Goal: Information Seeking & Learning: Learn about a topic

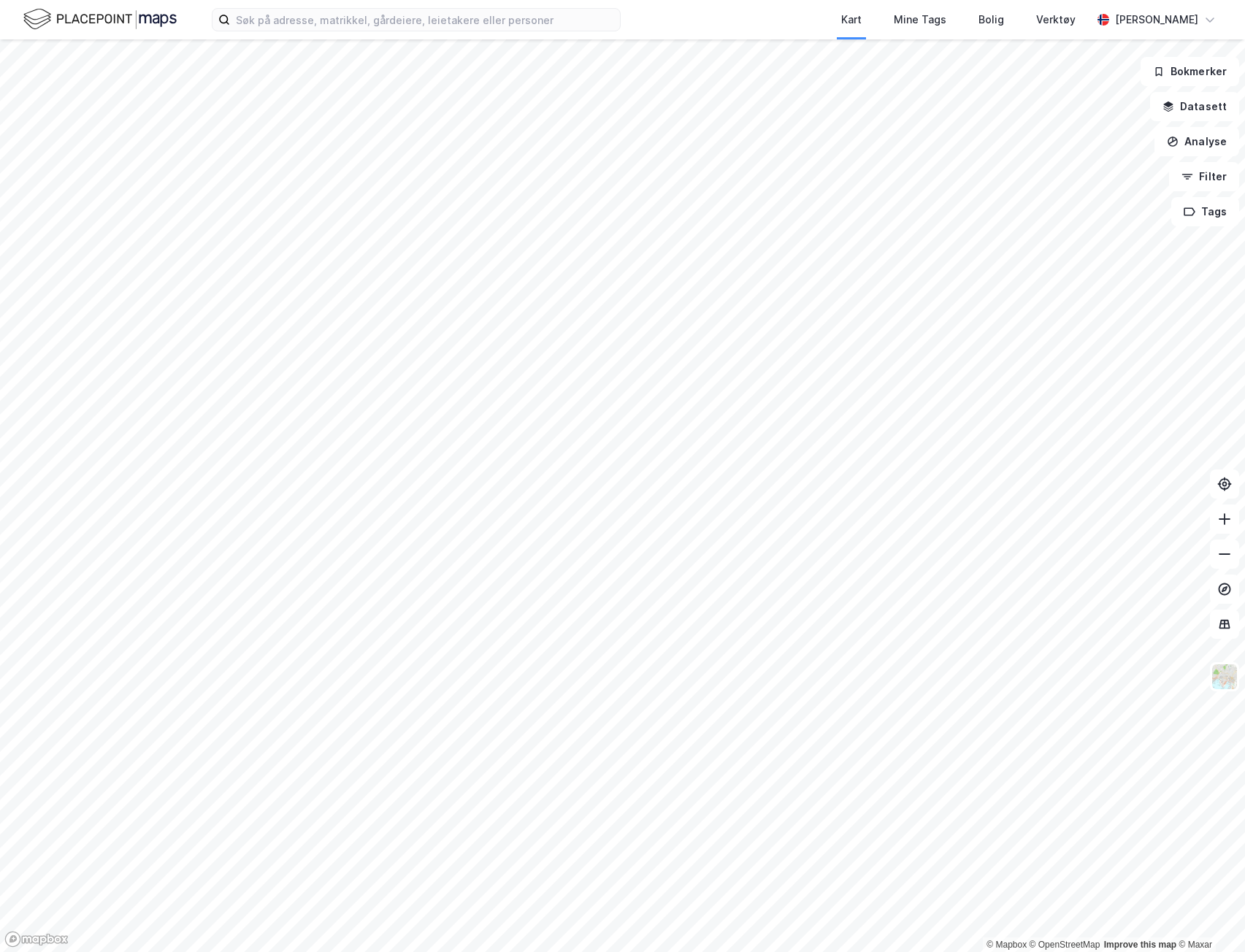
click at [457, 37] on div "Kart Mine Tags Bolig Verktøy [PERSON_NAME]" at bounding box center [622, 19] width 1245 height 39
click at [456, 32] on div "Kart Mine Tags Bolig Verktøy [PERSON_NAME]" at bounding box center [622, 19] width 1245 height 39
click at [454, 25] on input at bounding box center [425, 19] width 390 height 22
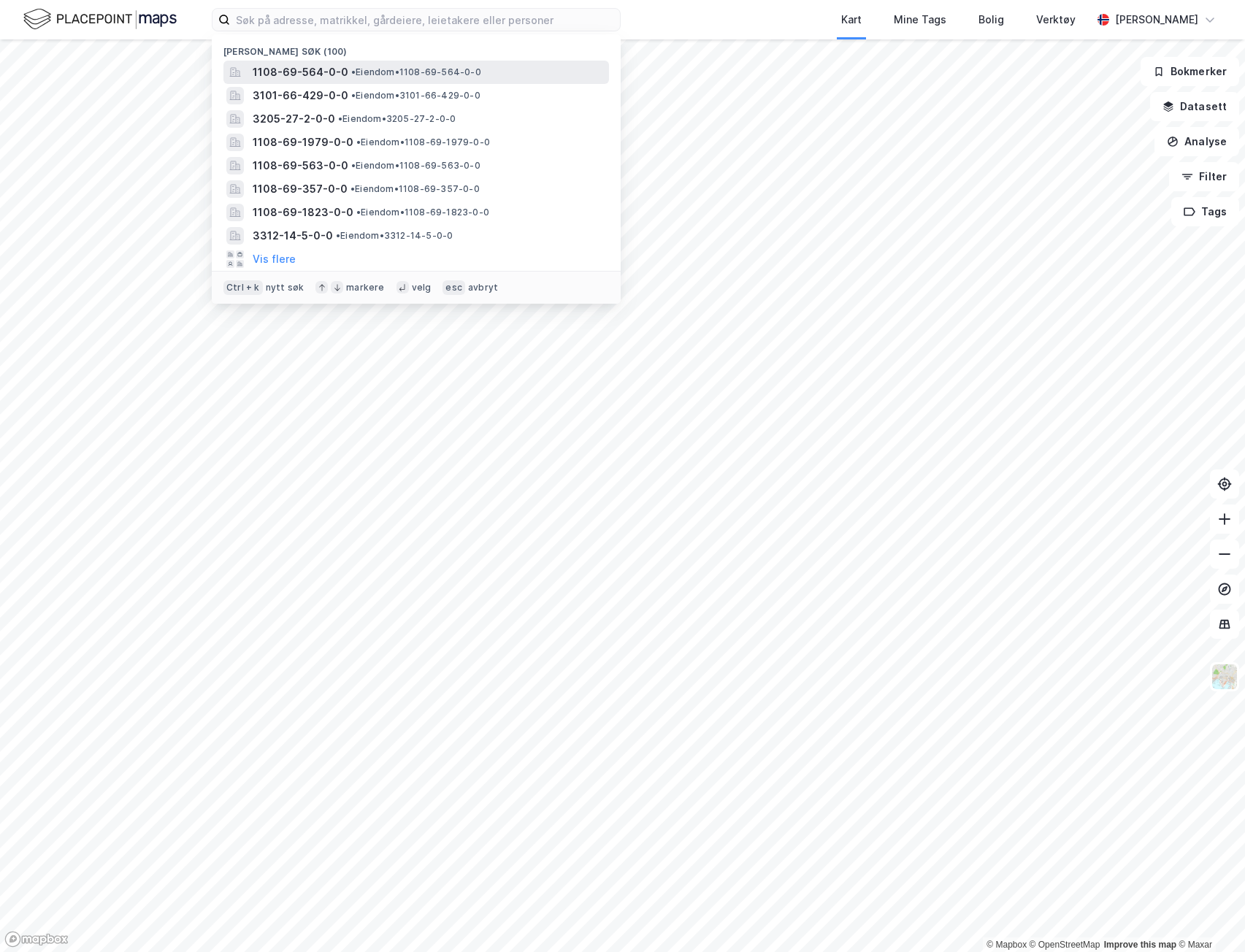
click at [411, 72] on span "• Eiendom • 1108-69-564-0-0" at bounding box center [416, 72] width 130 height 12
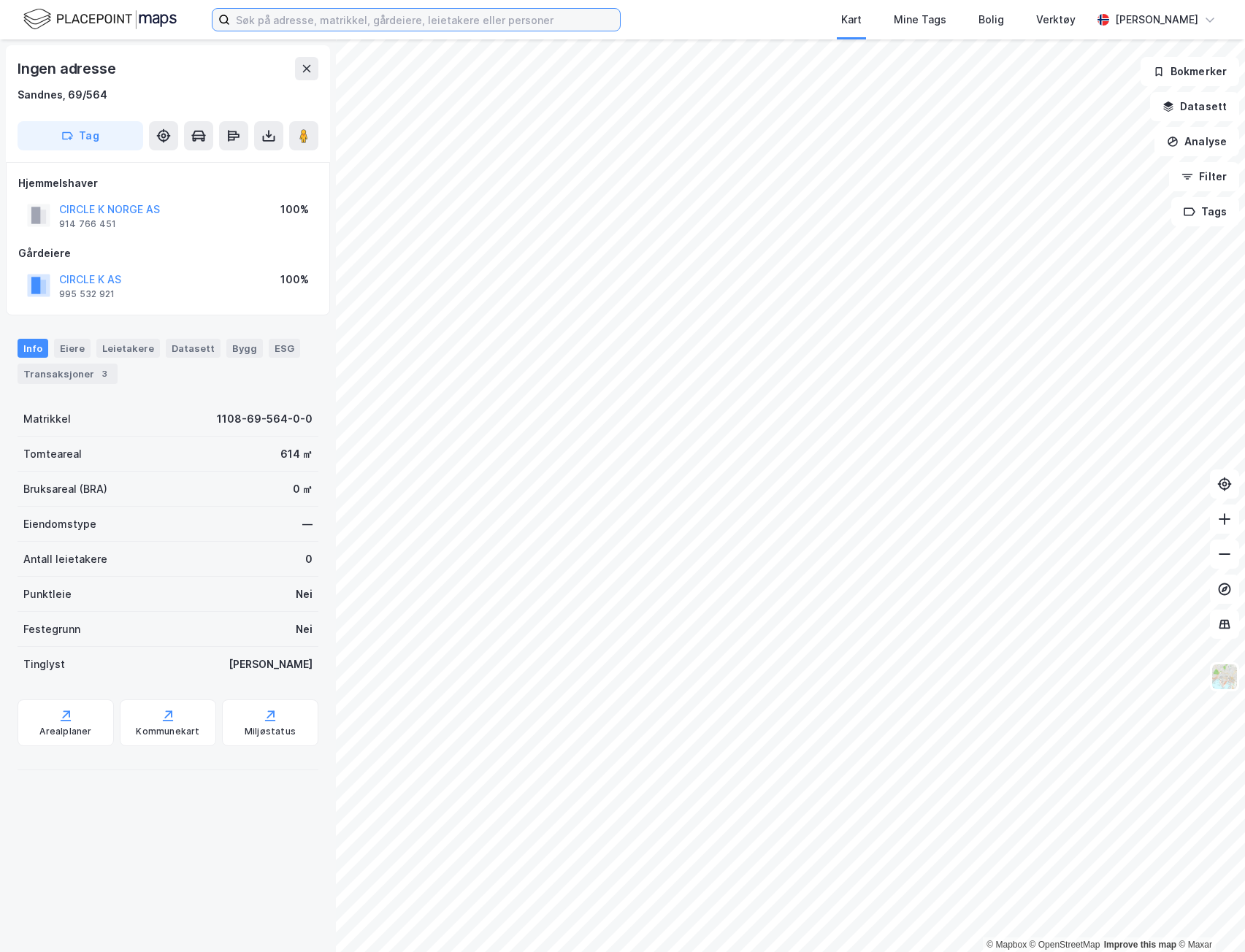
click at [460, 20] on input at bounding box center [425, 19] width 390 height 22
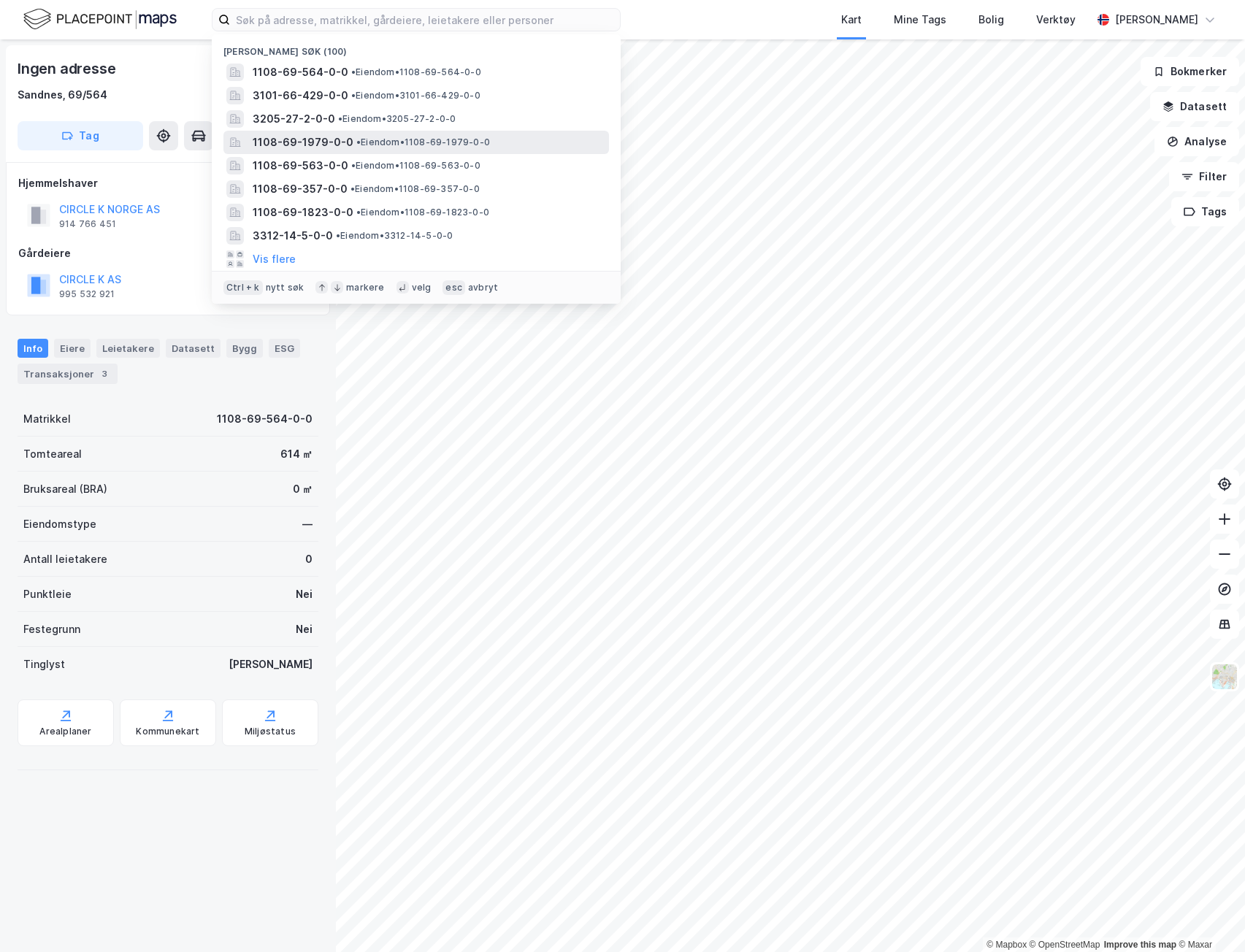
click at [369, 143] on span "• Eiendom • 1108-69-1979-0-0" at bounding box center [423, 143] width 133 height 12
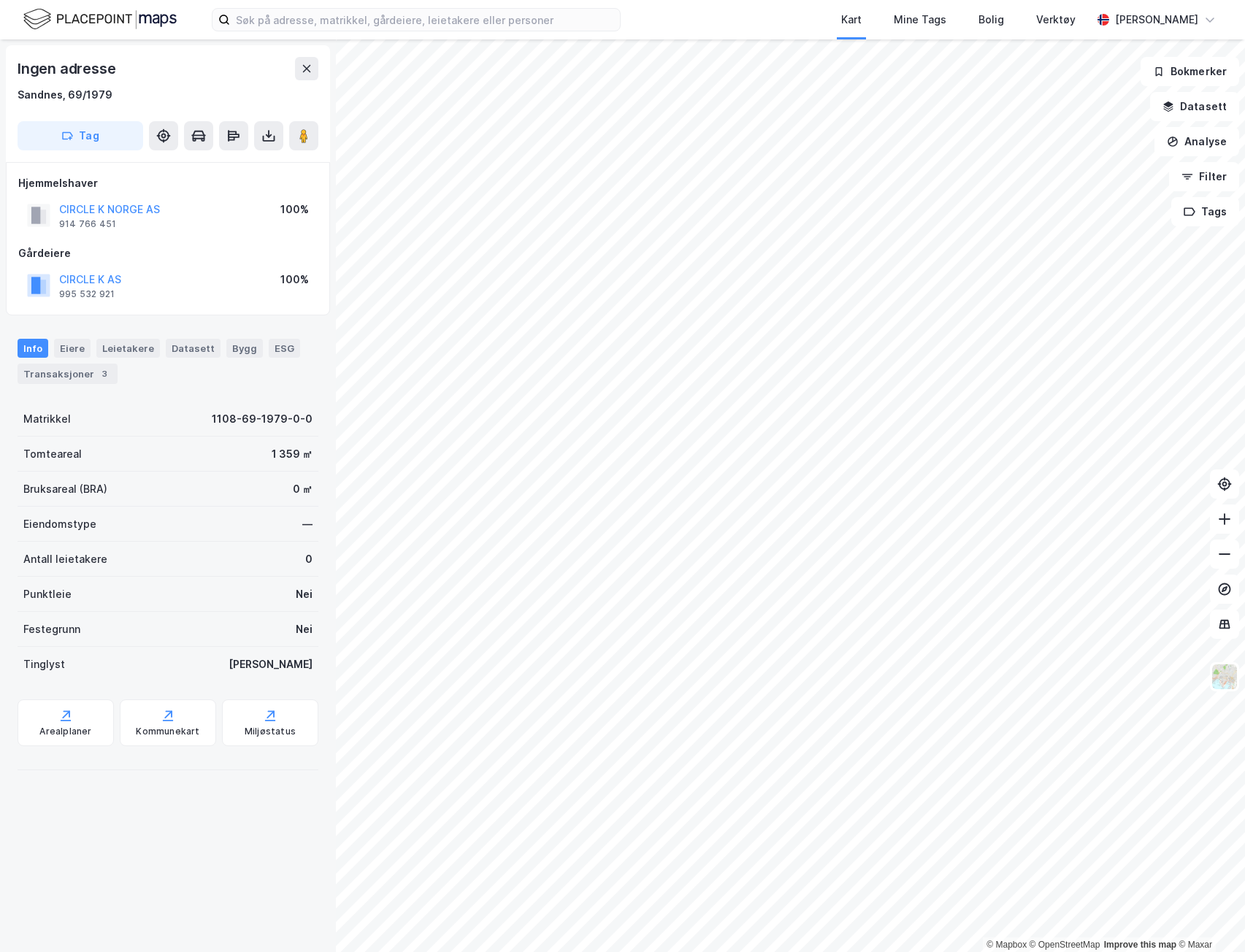
click at [441, 35] on div "Kart Mine Tags Bolig Verktøy [PERSON_NAME]" at bounding box center [622, 19] width 1245 height 39
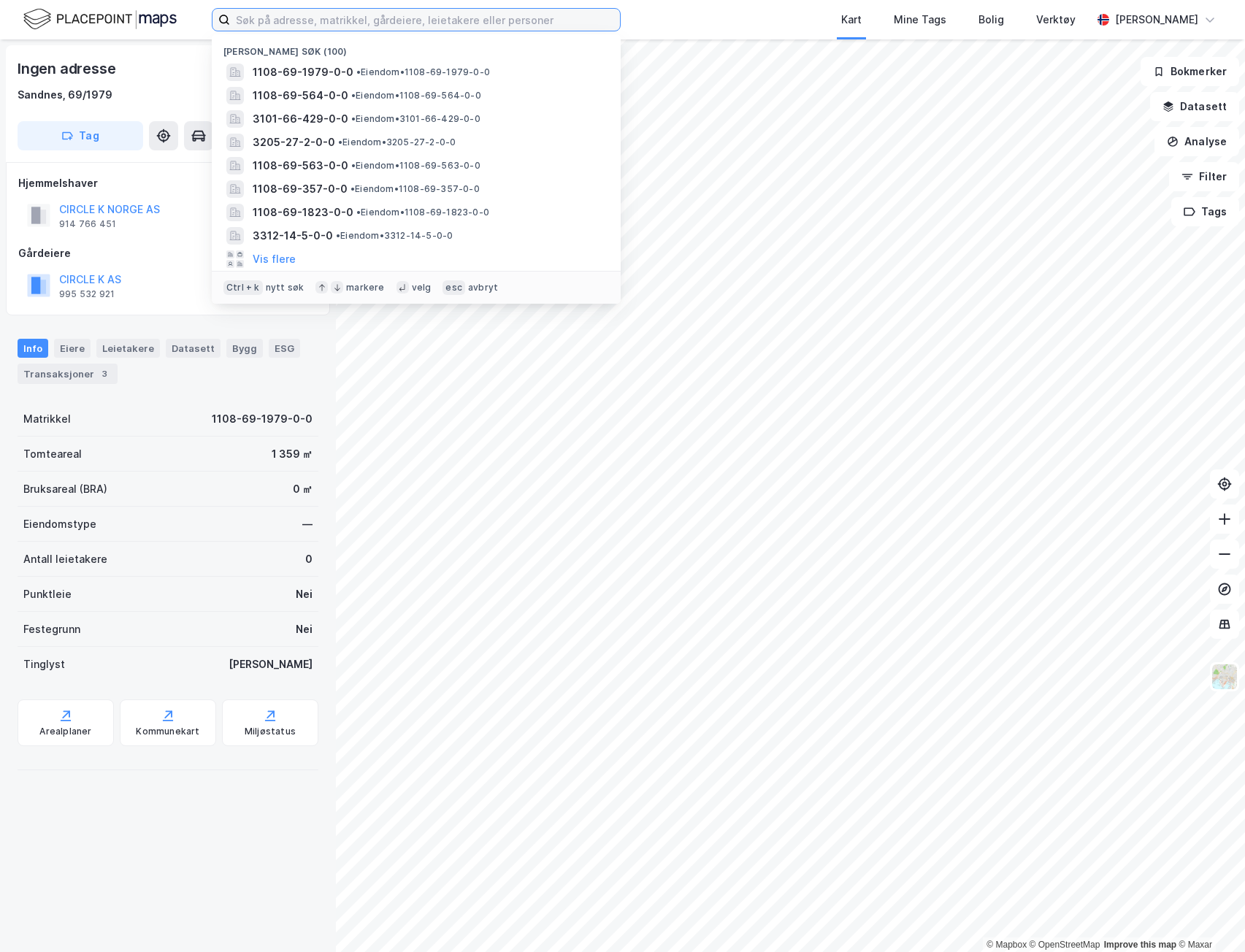
click at [439, 22] on input at bounding box center [425, 19] width 390 height 22
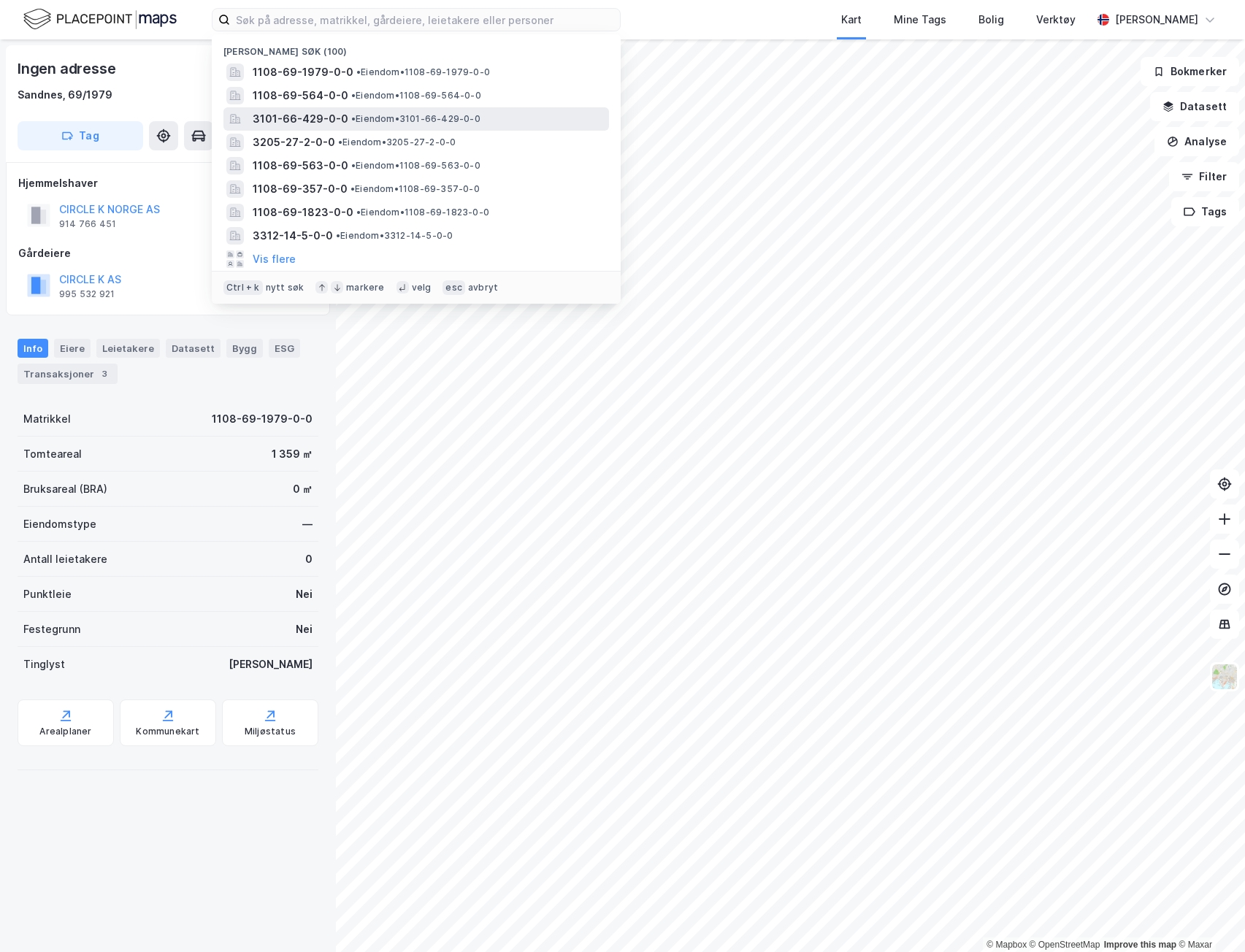
click at [362, 122] on span "• Eiendom • 3101-66-429-0-0" at bounding box center [416, 119] width 129 height 12
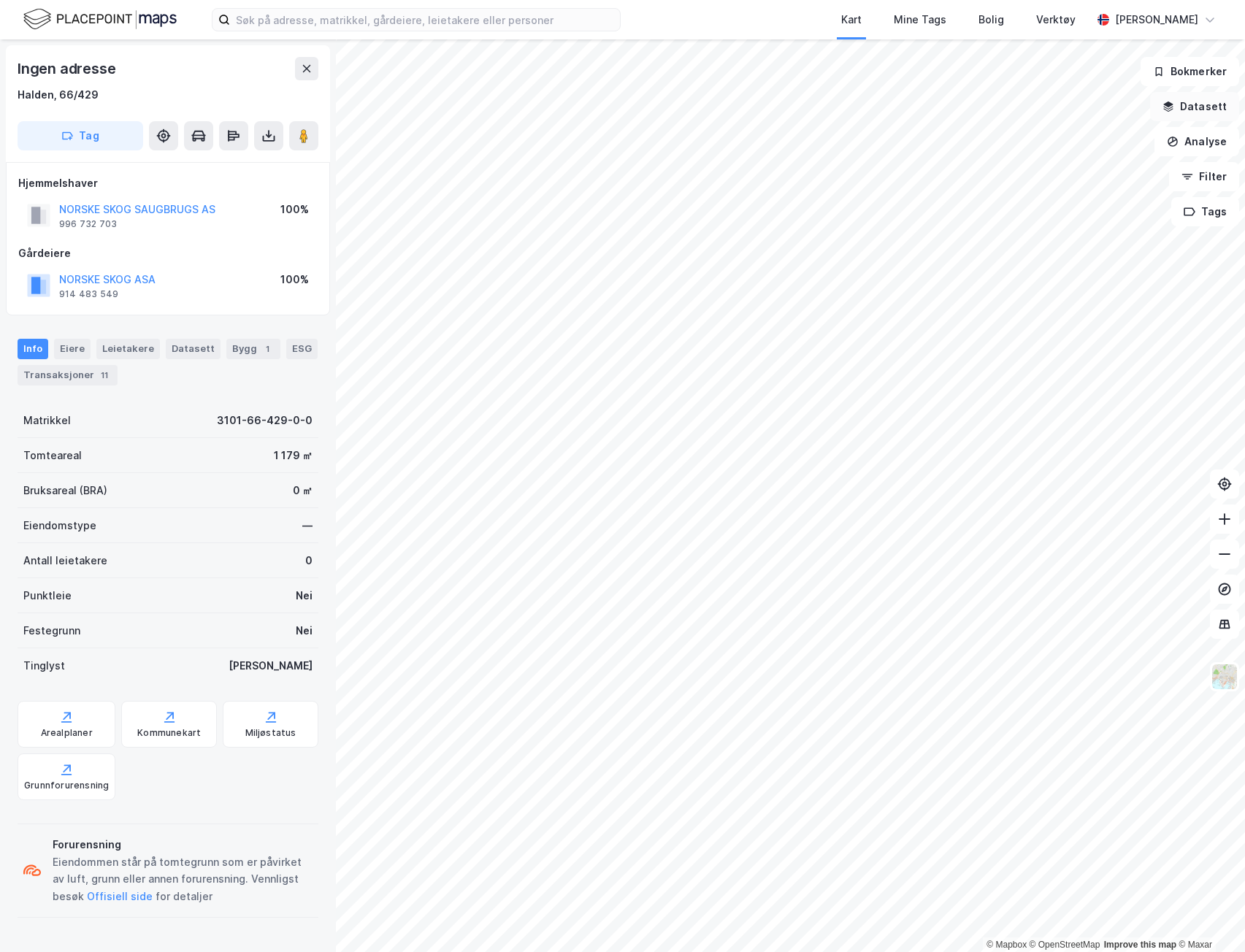
click at [1202, 101] on button "Datasett" at bounding box center [1195, 107] width 89 height 29
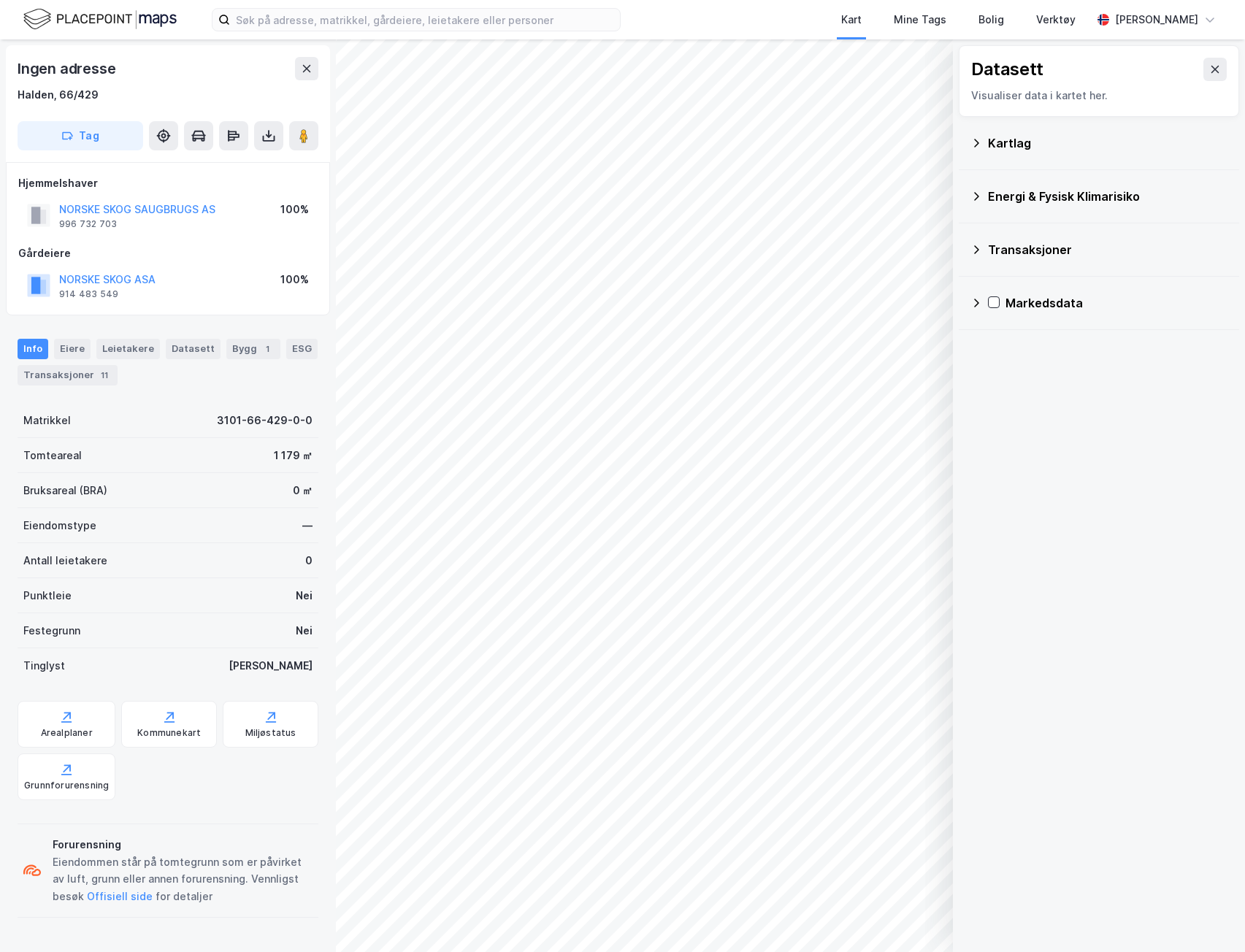
click at [1128, 140] on div "Kartlag" at bounding box center [1107, 143] width 239 height 18
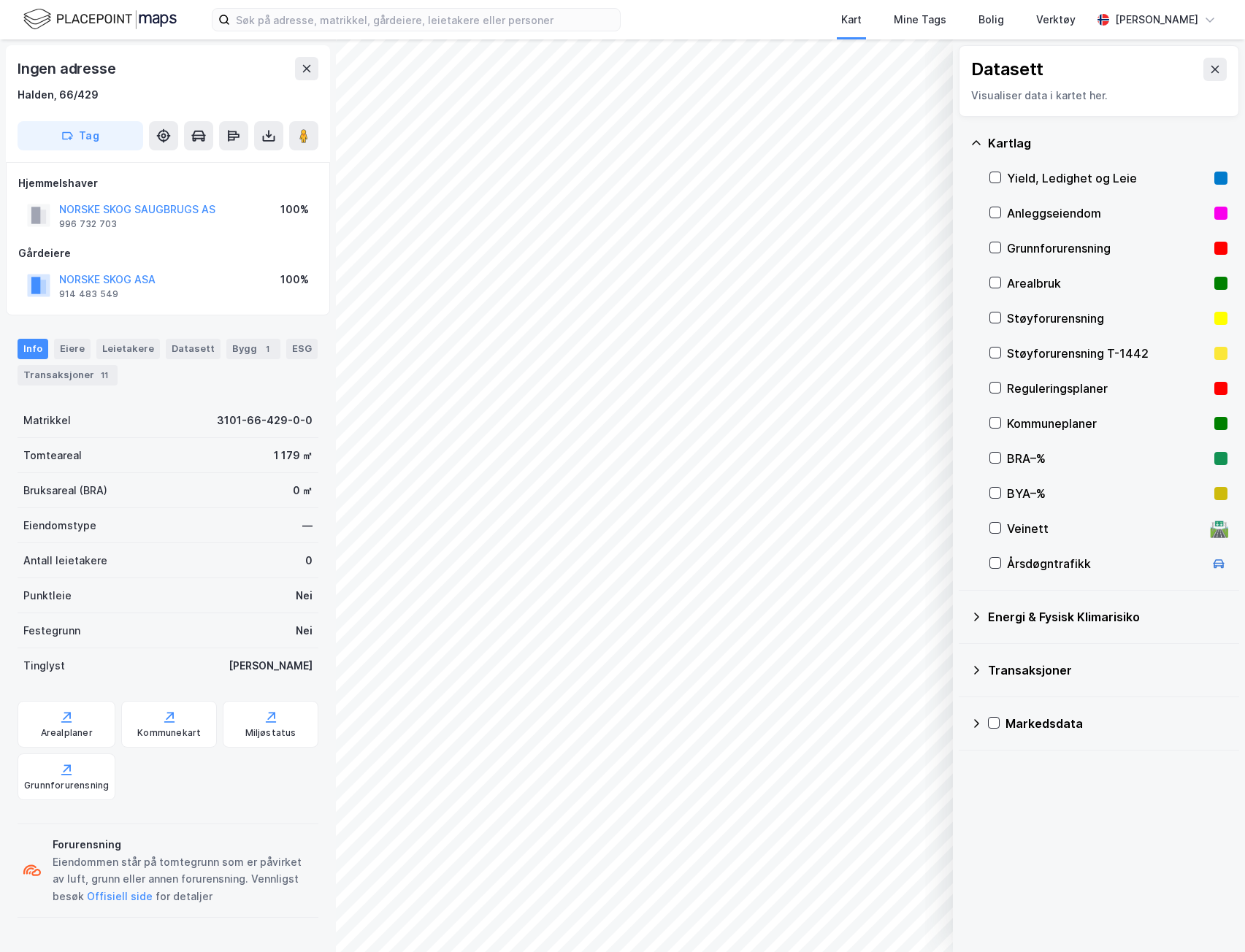
click at [1109, 148] on div "Kartlag" at bounding box center [1107, 143] width 239 height 18
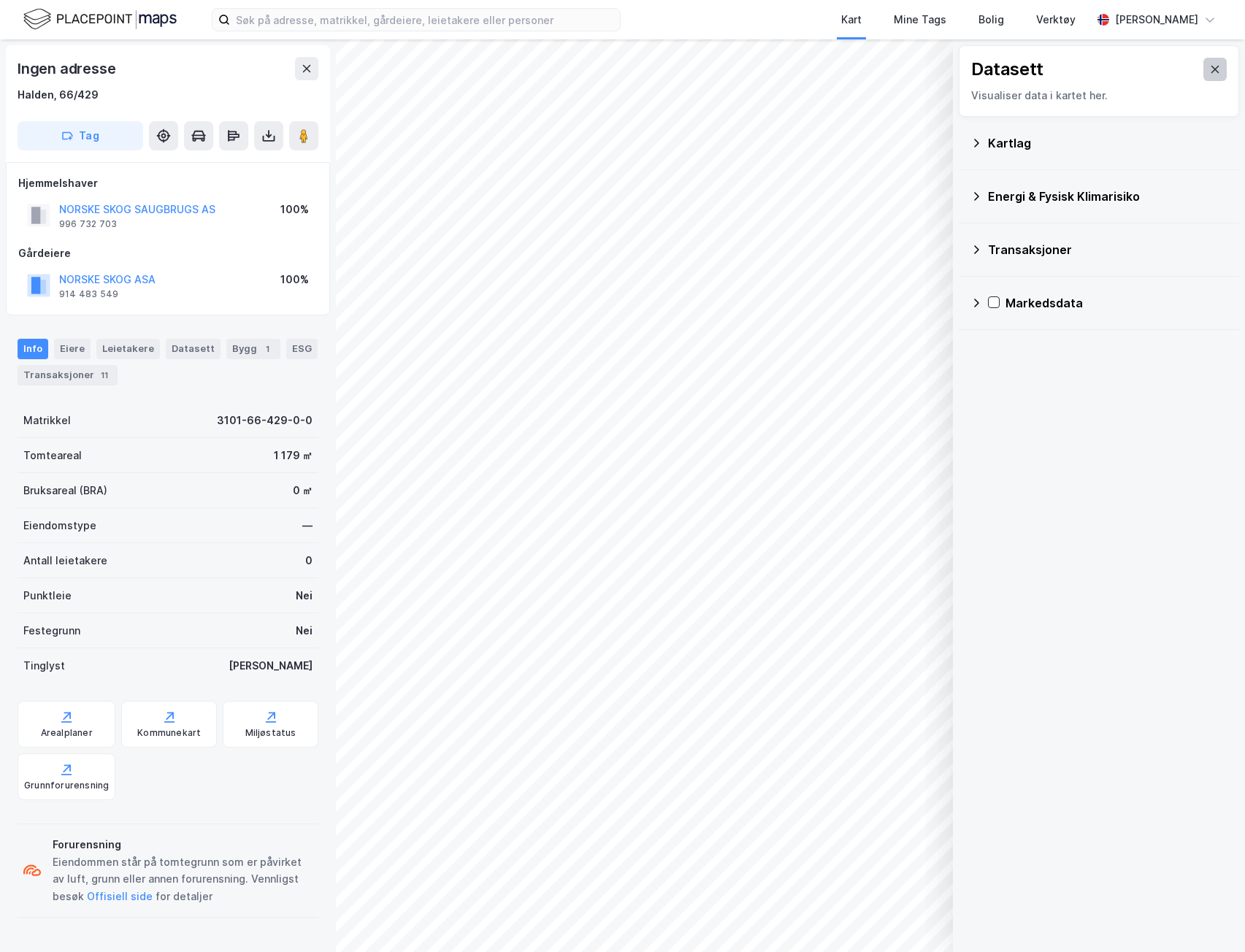
click at [1209, 70] on icon at bounding box center [1215, 70] width 12 height 12
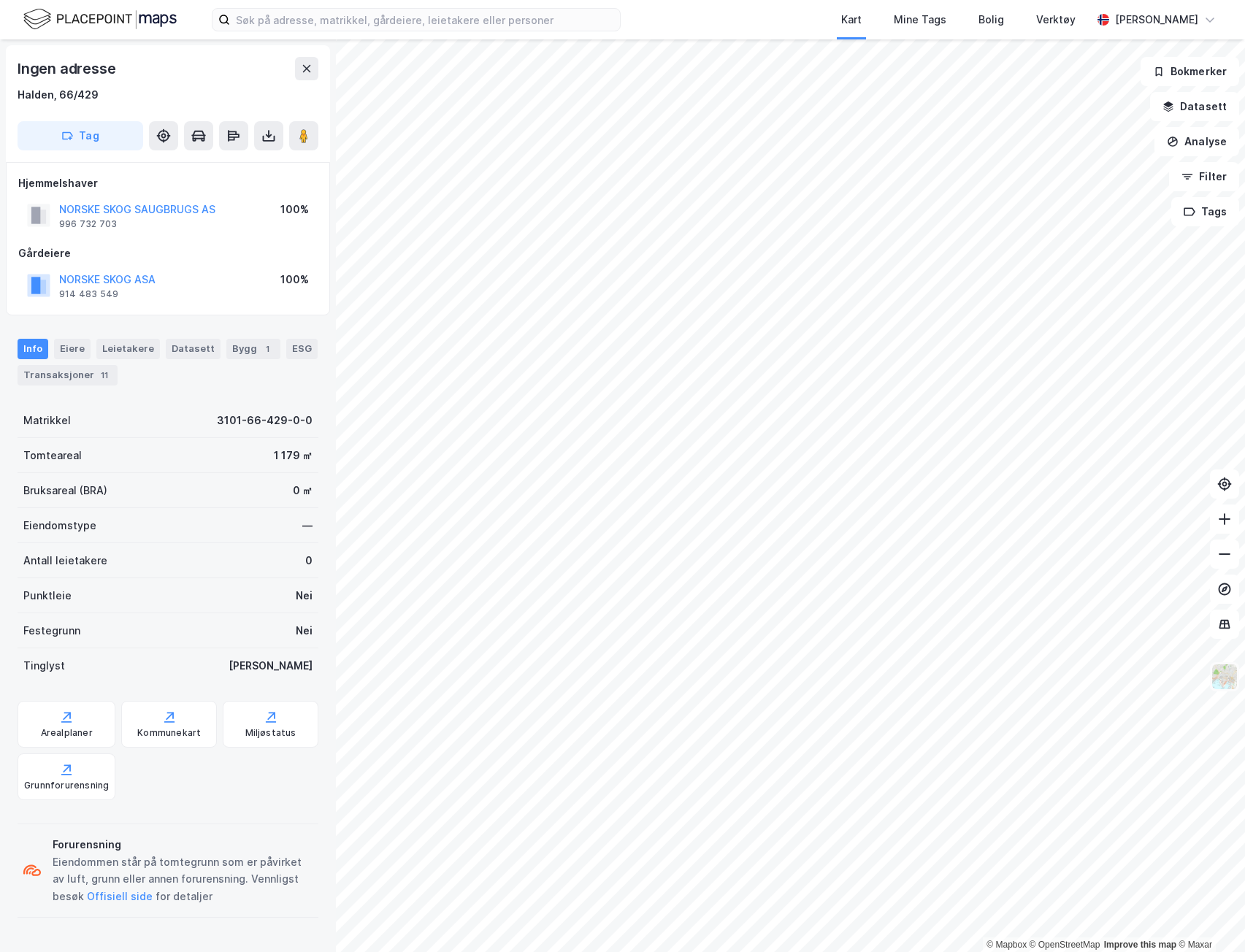
click at [1230, 684] on img at bounding box center [1224, 676] width 28 height 28
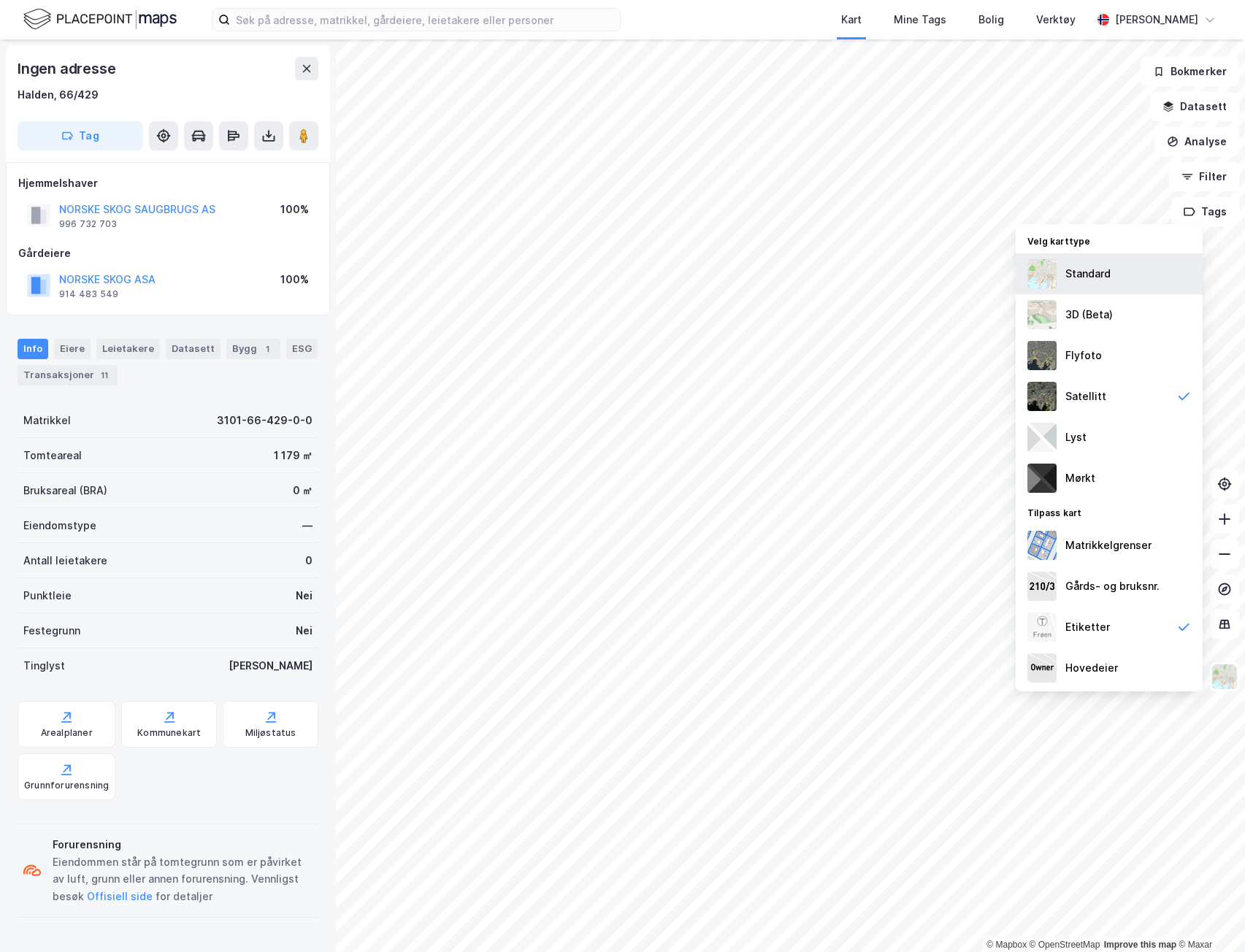
click at [1095, 275] on div "Standard" at bounding box center [1088, 273] width 45 height 18
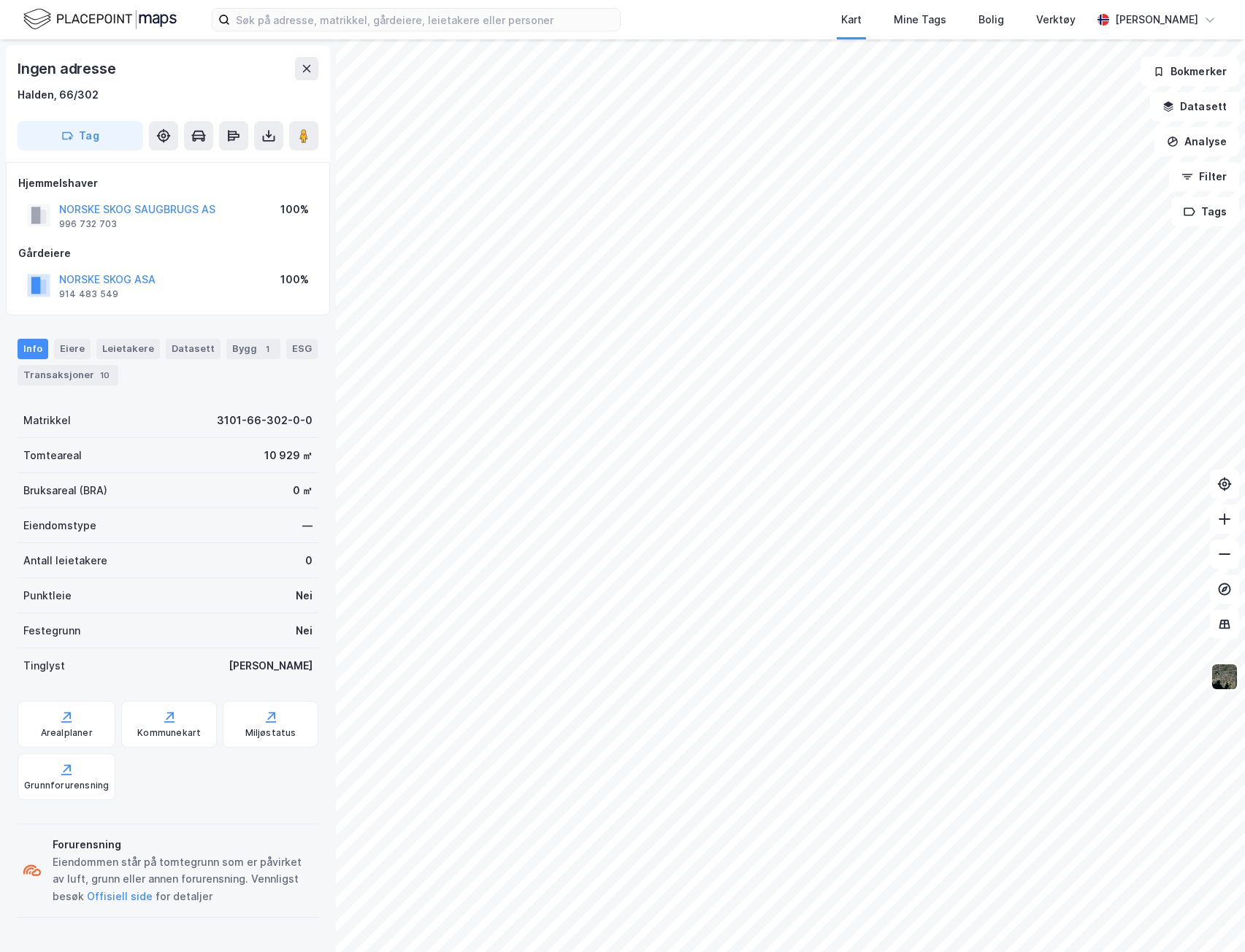
click at [1226, 684] on img at bounding box center [1224, 676] width 28 height 28
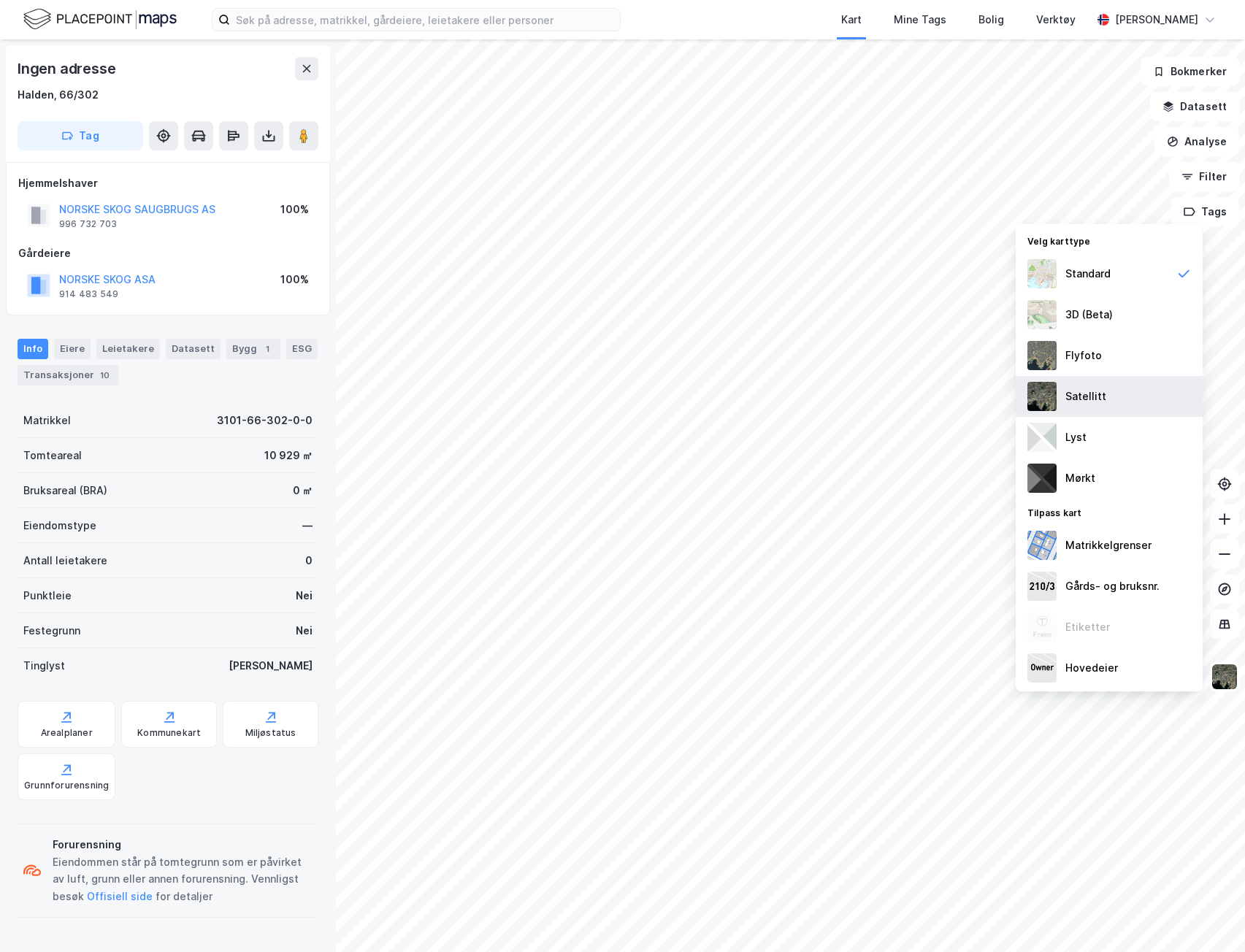
click at [1077, 378] on div "Satellitt" at bounding box center [1109, 396] width 187 height 41
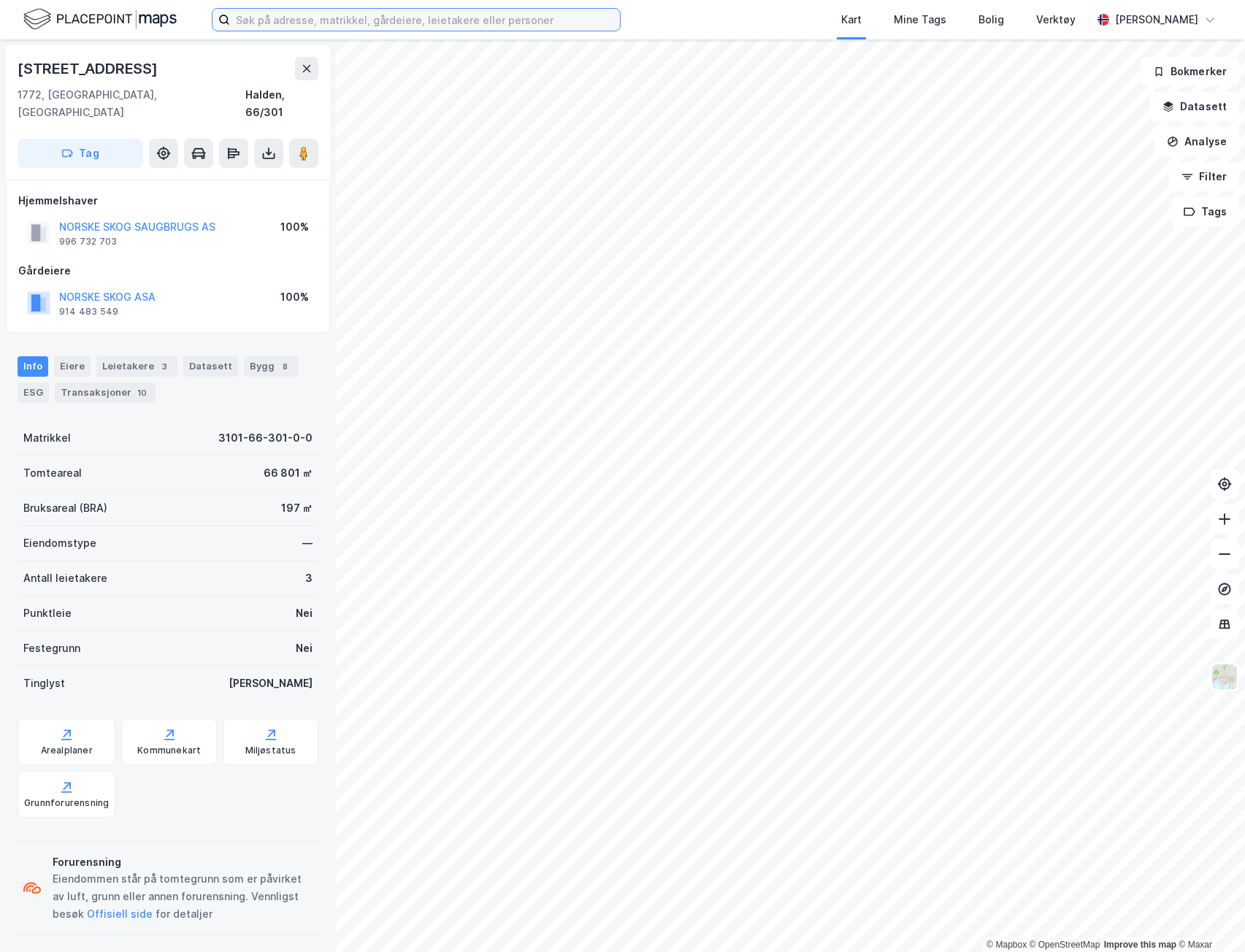
click at [289, 19] on input at bounding box center [425, 19] width 390 height 22
